Goal: Task Accomplishment & Management: Manage account settings

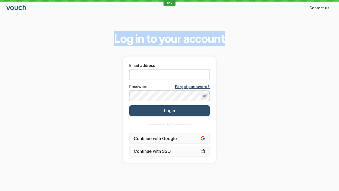
drag, startPoint x: 228, startPoint y: 41, endPoint x: 115, endPoint y: 38, distance: 112.7
click at [115, 38] on div "Log in to your account Email address Password Forgot password? Login OR Continu…" at bounding box center [169, 97] width 339 height 149
click at [115, 38] on span "Log in to your account" at bounding box center [169, 38] width 111 height 15
drag, startPoint x: 115, startPoint y: 38, endPoint x: 205, endPoint y: 39, distance: 89.6
click at [205, 39] on span "Log in to your account" at bounding box center [169, 38] width 111 height 15
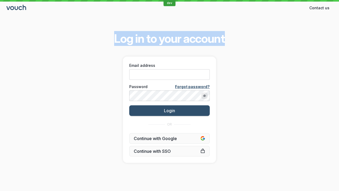
click at [205, 39] on span "Log in to your account" at bounding box center [169, 38] width 111 height 15
drag, startPoint x: 205, startPoint y: 39, endPoint x: 122, endPoint y: 37, distance: 83.3
click at [122, 37] on span "Log in to your account" at bounding box center [169, 38] width 111 height 15
drag, startPoint x: 122, startPoint y: 37, endPoint x: 192, endPoint y: 37, distance: 70.2
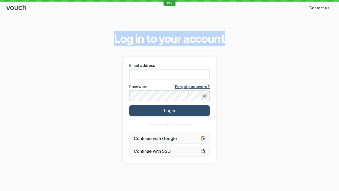
click at [192, 37] on span "Log in to your account" at bounding box center [169, 38] width 111 height 15
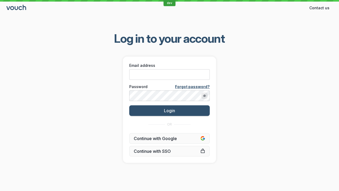
click at [182, 42] on span "Log in to your account" at bounding box center [169, 38] width 111 height 15
drag, startPoint x: 182, startPoint y: 42, endPoint x: 155, endPoint y: 39, distance: 28.0
click at [155, 39] on span "Log in to your account" at bounding box center [169, 38] width 111 height 15
drag, startPoint x: 155, startPoint y: 39, endPoint x: 182, endPoint y: 41, distance: 27.1
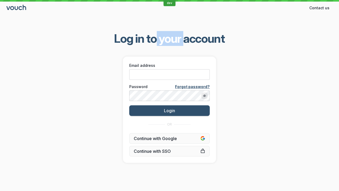
click at [182, 41] on span "Log in to your account" at bounding box center [169, 38] width 111 height 15
click at [162, 74] on input "Email address" at bounding box center [169, 74] width 81 height 11
click at [129, 105] on button "Login" at bounding box center [169, 110] width 81 height 11
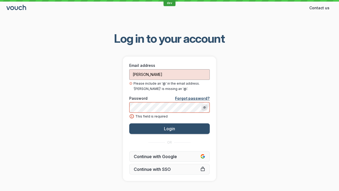
type input "[PERSON_NAME]@"
type input "a"
click at [249, 84] on div "Log in to your account Email address t Please include an '@' in the email addre…" at bounding box center [169, 106] width 339 height 167
click at [179, 72] on input "t" at bounding box center [169, 74] width 81 height 11
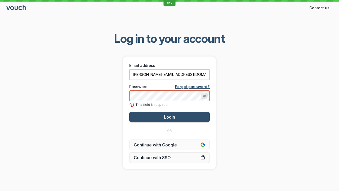
type input "[PERSON_NAME][EMAIL_ADDRESS][DOMAIN_NAME]"
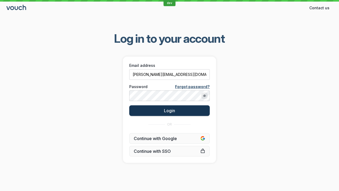
click at [172, 112] on span "Login" at bounding box center [169, 110] width 11 height 5
